Goal: Task Accomplishment & Management: Manage account settings

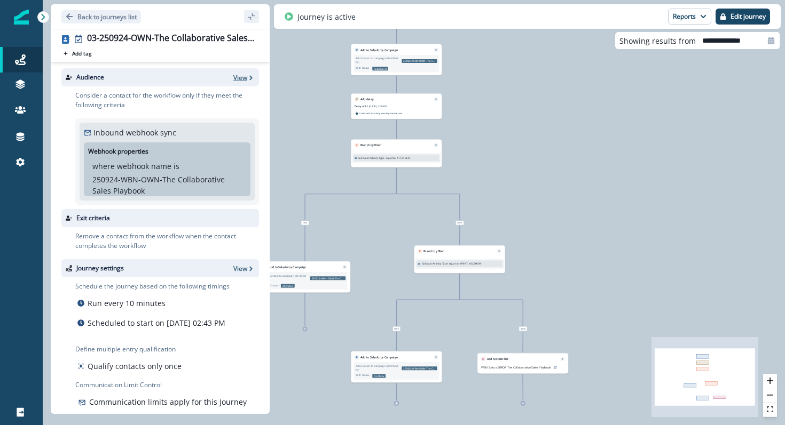
click at [240, 80] on p "View" at bounding box center [240, 77] width 14 height 9
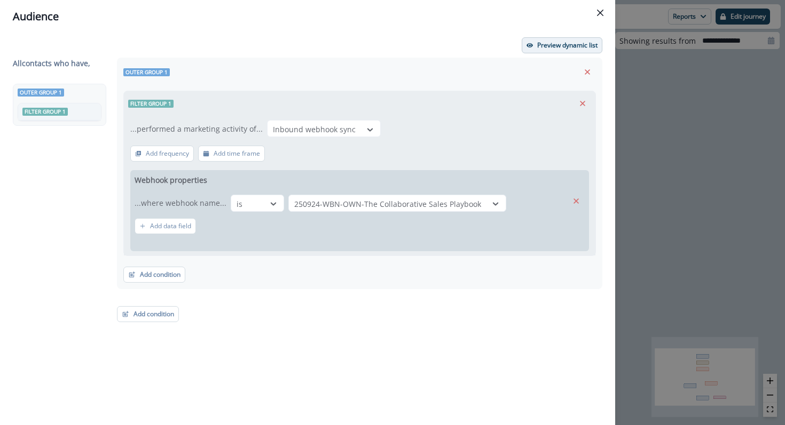
click at [547, 46] on p "Preview dynamic list" at bounding box center [567, 45] width 60 height 7
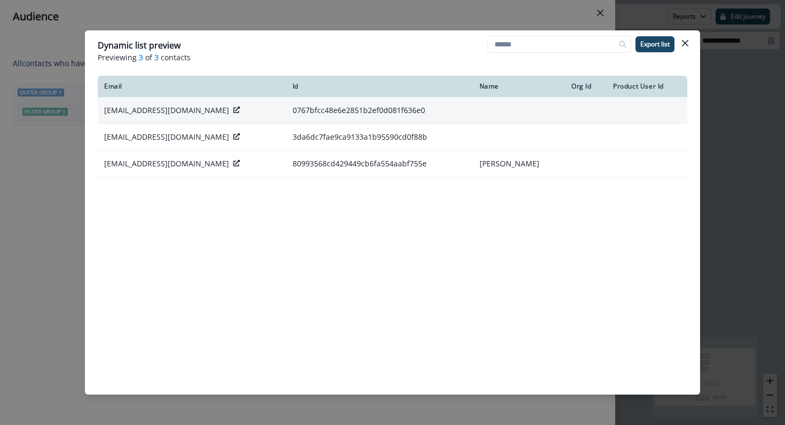
click at [233, 112] on icon at bounding box center [236, 110] width 6 height 6
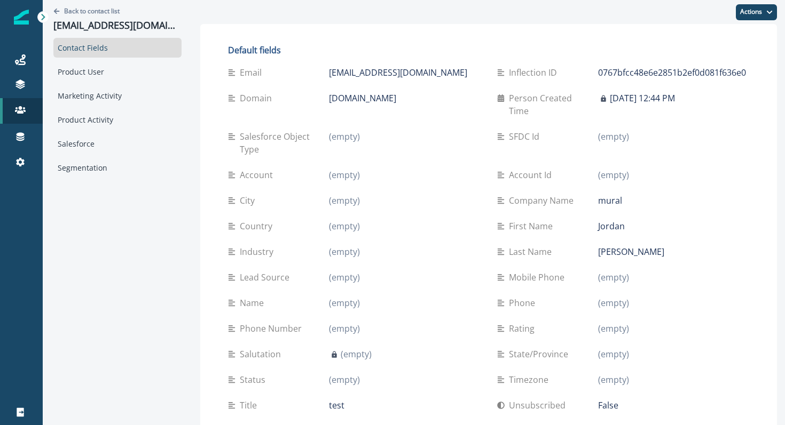
click at [331, 322] on p "(empty)" at bounding box center [344, 328] width 31 height 13
click at [337, 301] on div "Name (empty)" at bounding box center [354, 303] width 252 height 26
click at [337, 297] on p "(empty)" at bounding box center [344, 303] width 31 height 13
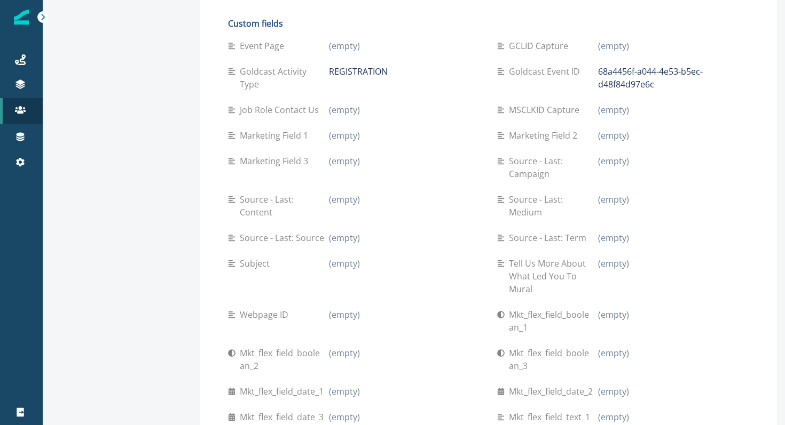
scroll to position [615, 0]
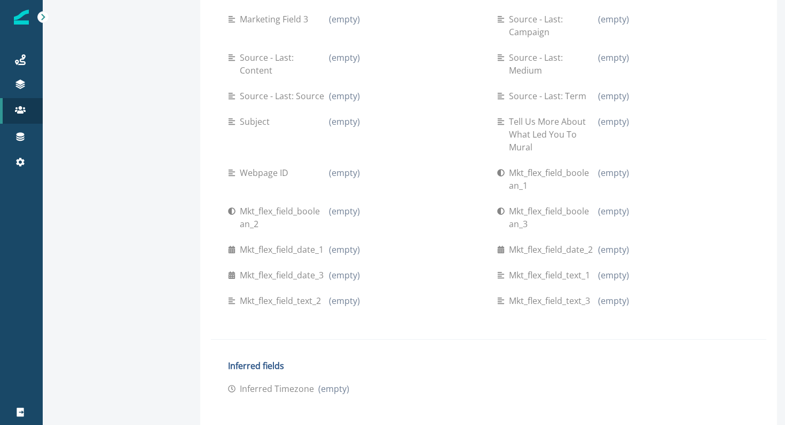
click at [335, 217] on div "(empty)" at bounding box center [404, 218] width 151 height 26
click at [341, 167] on p "(empty)" at bounding box center [344, 173] width 31 height 13
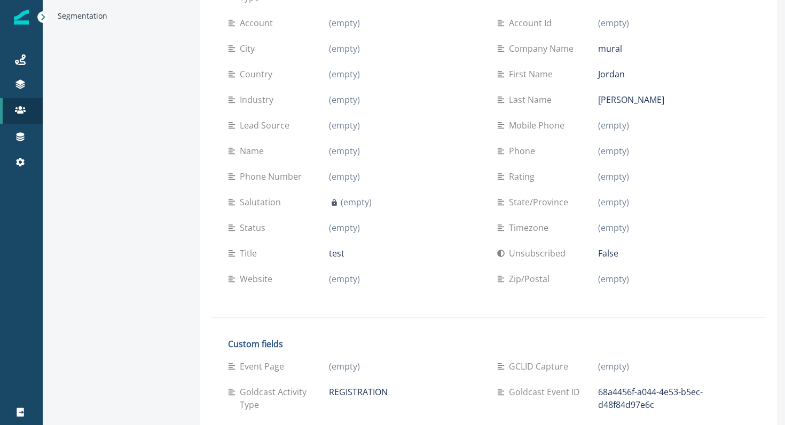
scroll to position [0, 0]
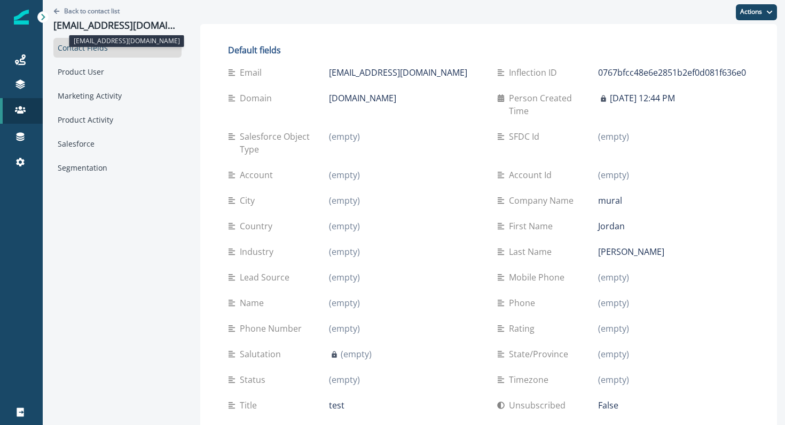
click at [114, 29] on p "[EMAIL_ADDRESS][DOMAIN_NAME]" at bounding box center [117, 26] width 128 height 12
copy p "[EMAIL_ADDRESS][DOMAIN_NAME]"
click at [95, 15] on p "Back to contact list" at bounding box center [92, 10] width 56 height 9
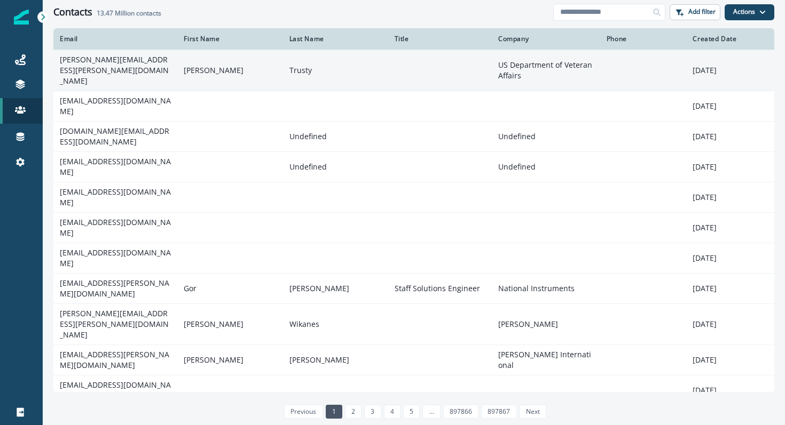
click at [601, 76] on td at bounding box center [643, 70] width 86 height 41
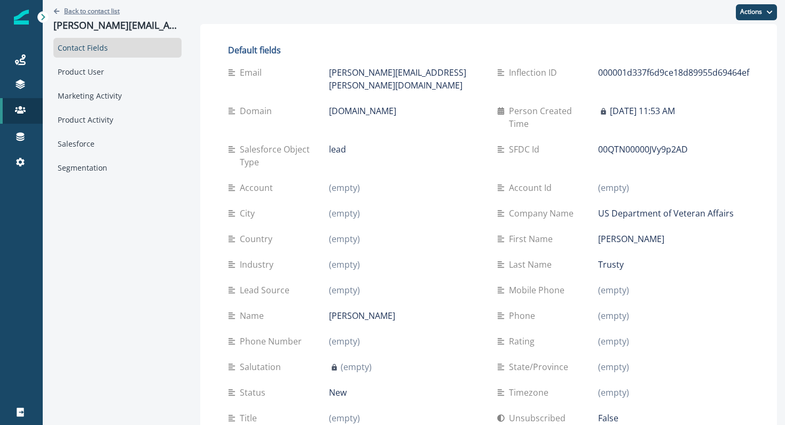
click at [116, 10] on p "Back to contact list" at bounding box center [92, 10] width 56 height 9
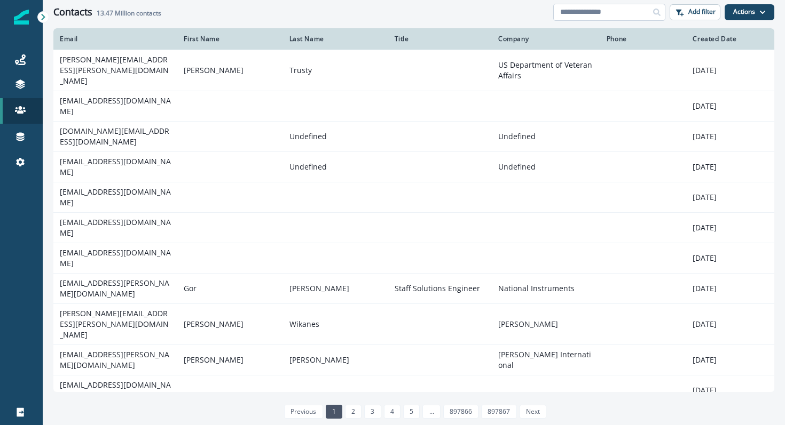
click at [605, 12] on input at bounding box center [609, 12] width 112 height 17
paste input "**********"
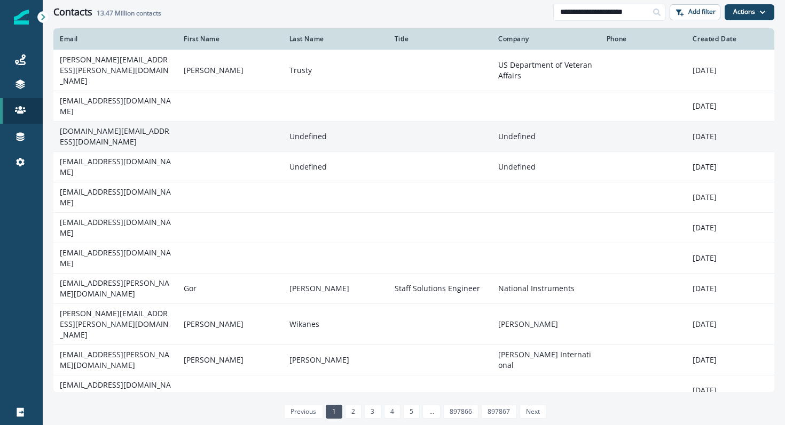
type input "**********"
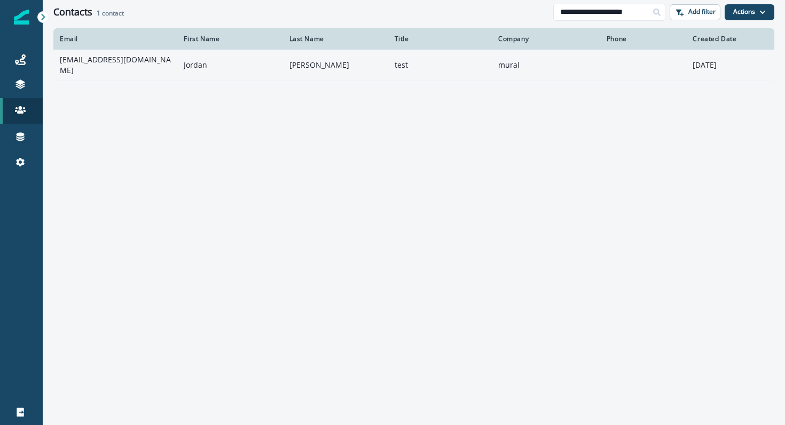
click at [614, 58] on td at bounding box center [643, 65] width 86 height 30
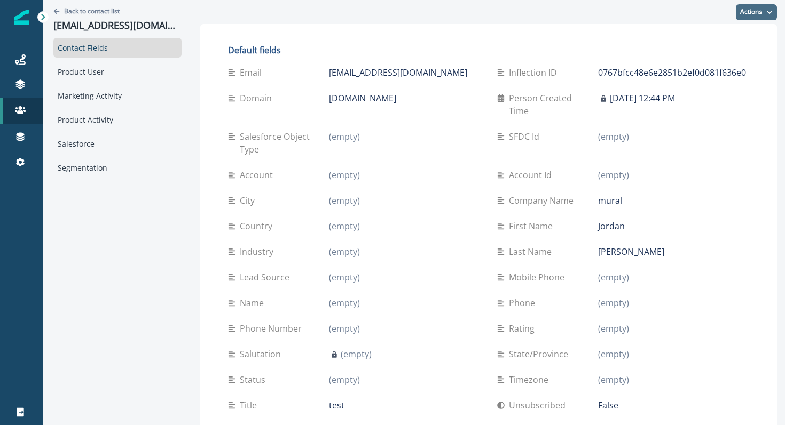
click at [770, 18] on button "Actions" at bounding box center [756, 12] width 41 height 16
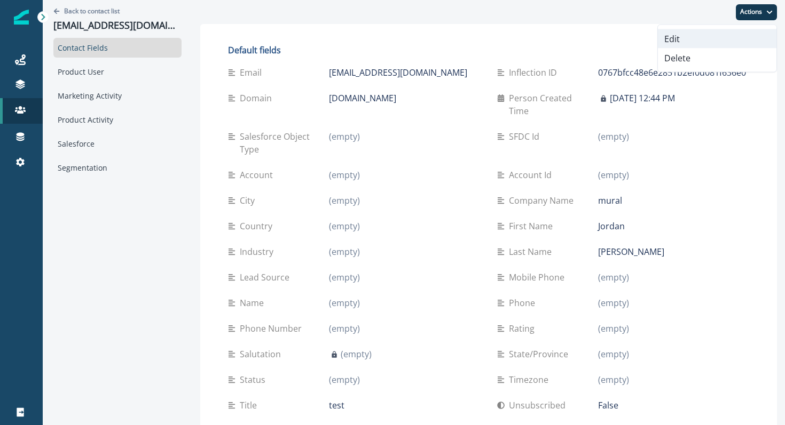
click at [748, 38] on button "Edit" at bounding box center [717, 38] width 119 height 19
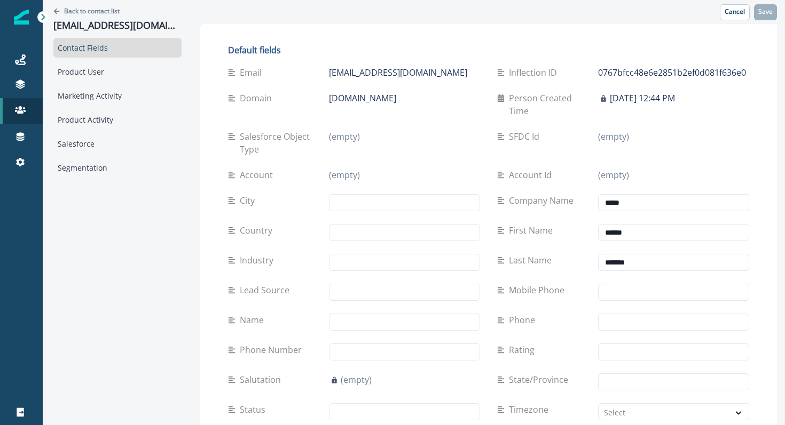
click at [354, 188] on div "City" at bounding box center [354, 203] width 252 height 30
click at [354, 194] on input "text" at bounding box center [404, 202] width 151 height 17
drag, startPoint x: 354, startPoint y: 185, endPoint x: 350, endPoint y: 167, distance: 18.5
click at [351, 194] on input "text" at bounding box center [404, 202] width 151 height 17
type input "**********"
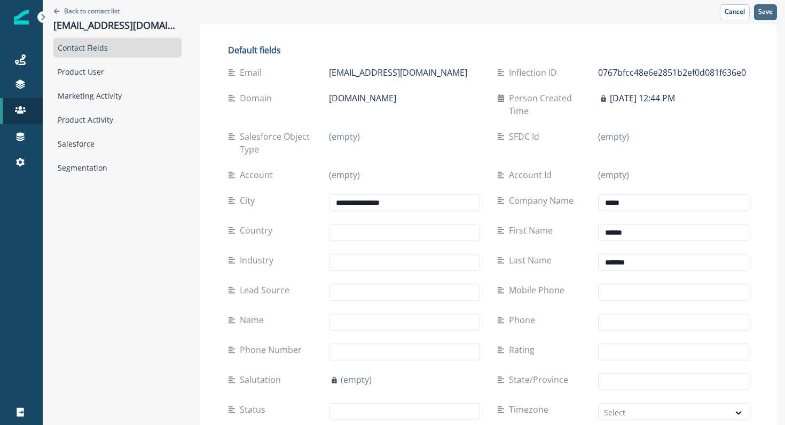
click at [767, 11] on p "Save" at bounding box center [765, 11] width 14 height 7
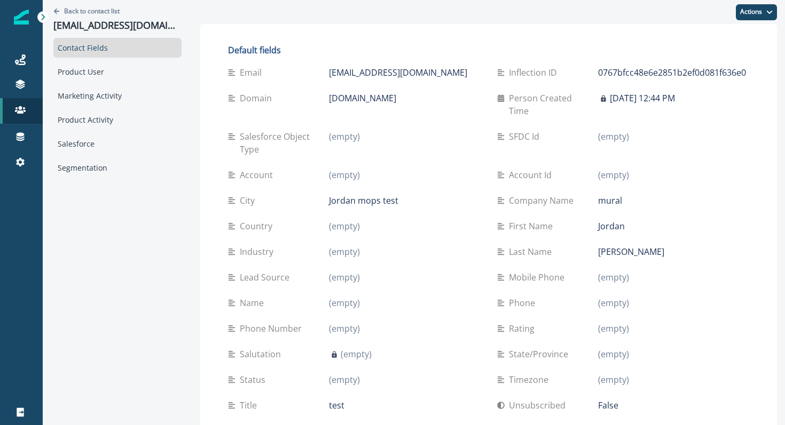
click at [350, 194] on p "Jordan mops test" at bounding box center [363, 200] width 69 height 13
click at [406, 78] on p "[EMAIL_ADDRESS][DOMAIN_NAME]" at bounding box center [398, 72] width 138 height 13
drag, startPoint x: 434, startPoint y: 72, endPoint x: 320, endPoint y: 74, distance: 114.3
click at [320, 74] on div "Email [EMAIL_ADDRESS][DOMAIN_NAME]" at bounding box center [354, 72] width 252 height 13
copy div "[EMAIL_ADDRESS][DOMAIN_NAME]"
